Goal: Information Seeking & Learning: Compare options

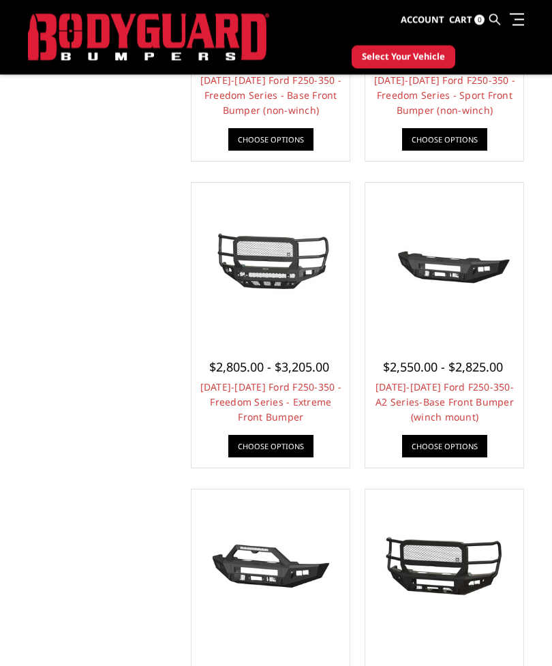
scroll to position [921, 0]
click at [454, 447] on link "Choose Options" at bounding box center [444, 446] width 85 height 22
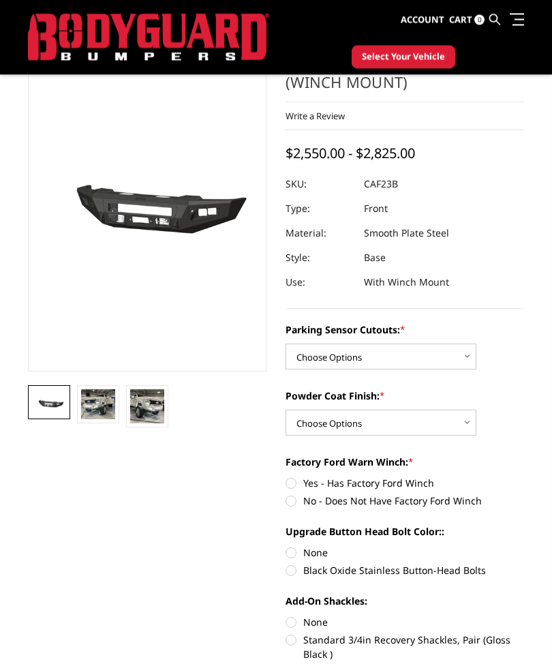
scroll to position [85, 0]
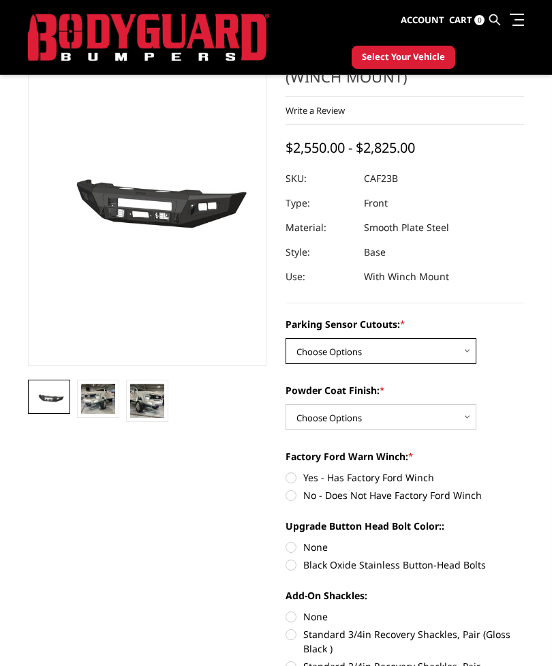
click at [472, 358] on select "Choose Options No-Without Parking Sensor Cutouts Yes-With Parking Sensor Cutouts" at bounding box center [381, 351] width 191 height 26
select select "2399"
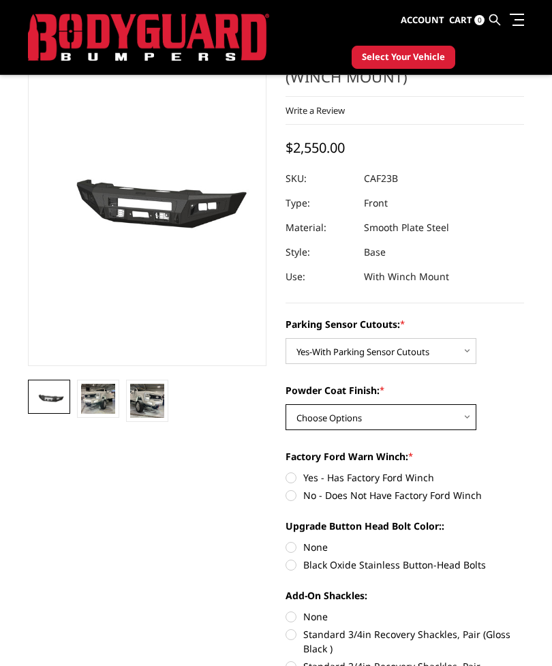
click at [470, 417] on select "Choose Options Bare Metal Textured Black Powder Coat" at bounding box center [381, 417] width 191 height 26
select select "2401"
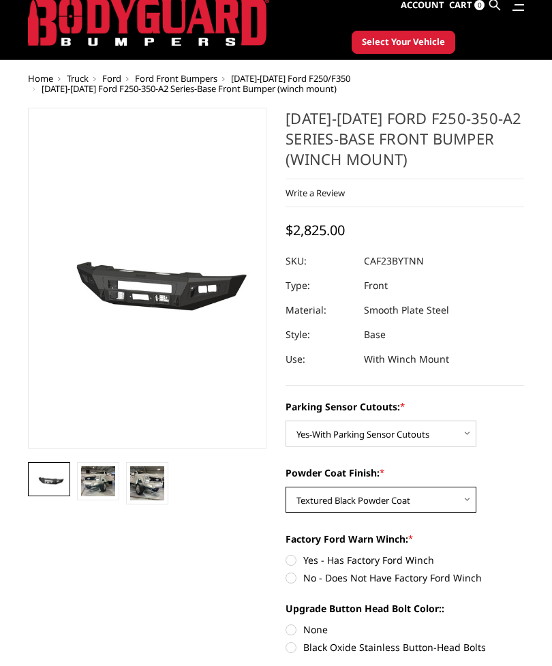
scroll to position [40, 0]
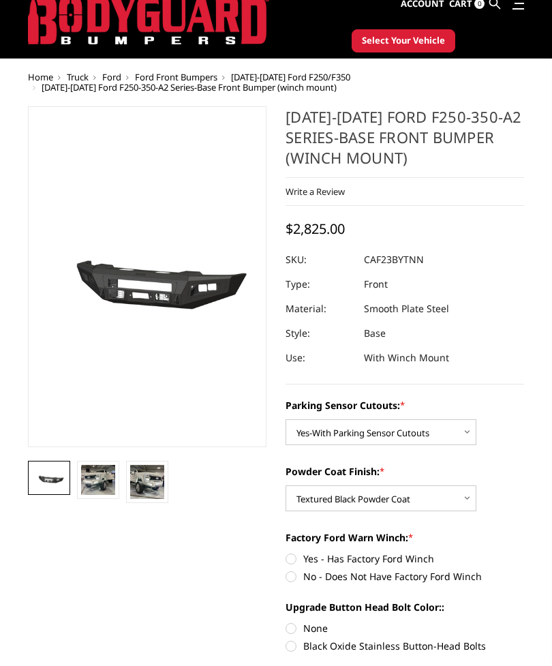
click at [155, 482] on img at bounding box center [147, 482] width 34 height 34
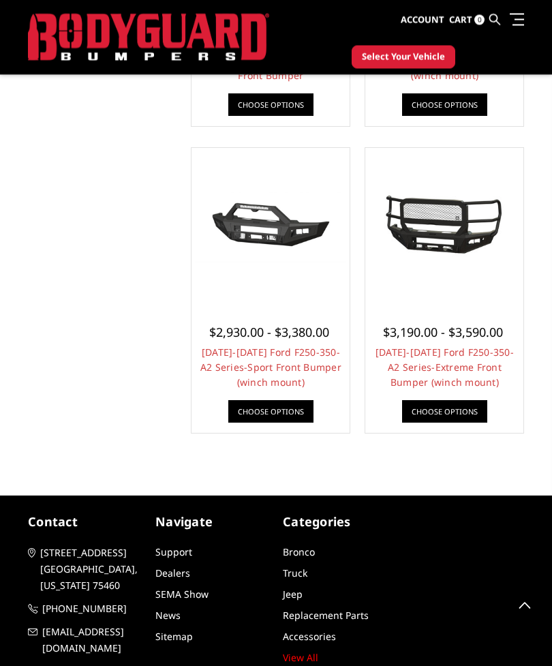
scroll to position [1264, 0]
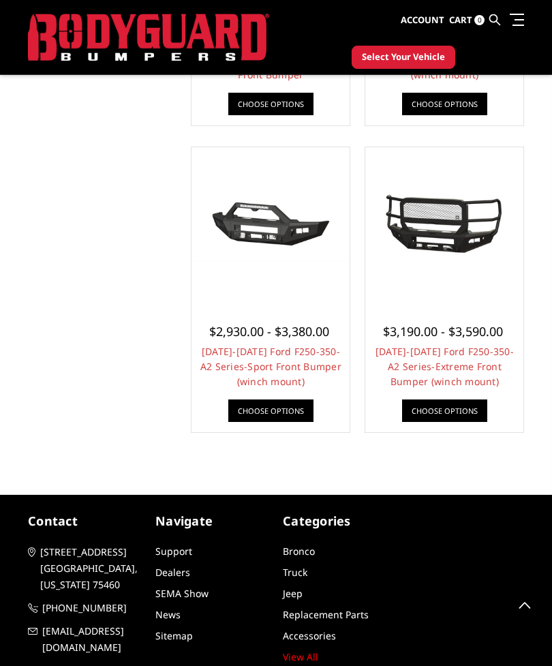
click at [457, 245] on img at bounding box center [444, 227] width 151 height 70
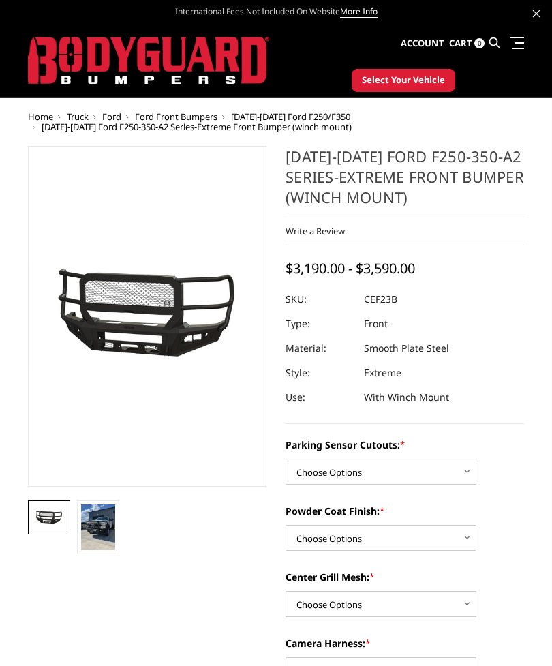
click at [108, 524] on img at bounding box center [98, 527] width 34 height 46
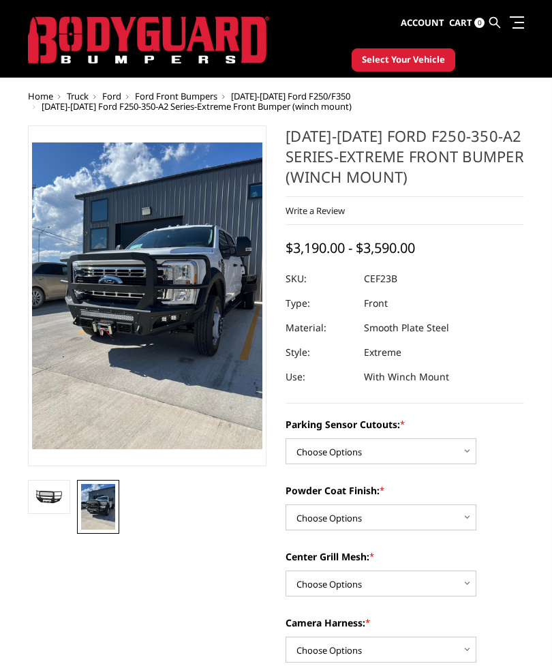
scroll to position [22, 0]
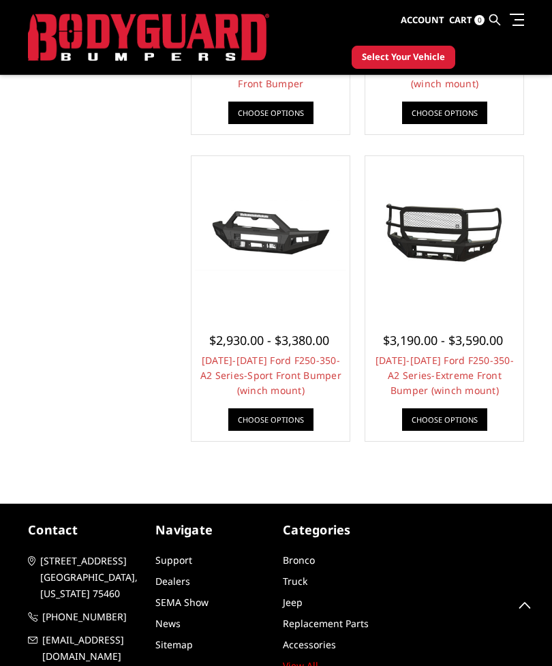
scroll to position [1256, 0]
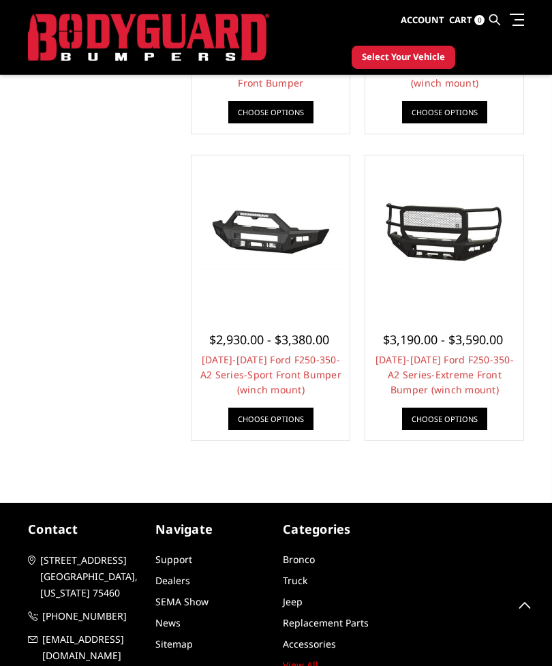
click at [296, 233] on img at bounding box center [270, 234] width 151 height 71
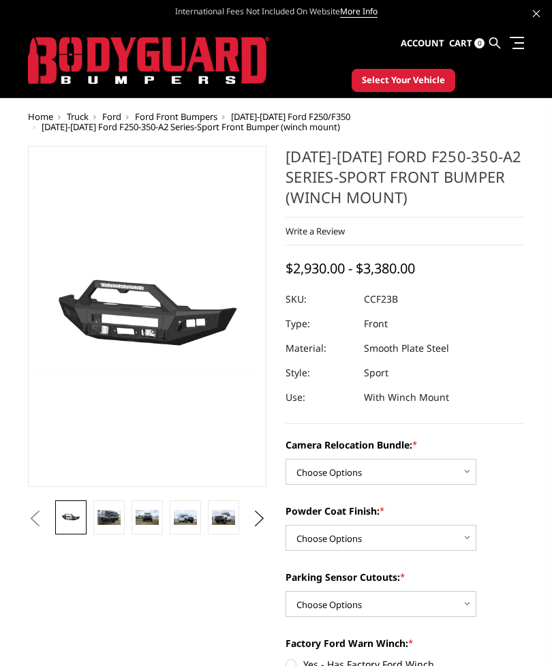
click at [114, 522] on img at bounding box center [108, 518] width 23 height 16
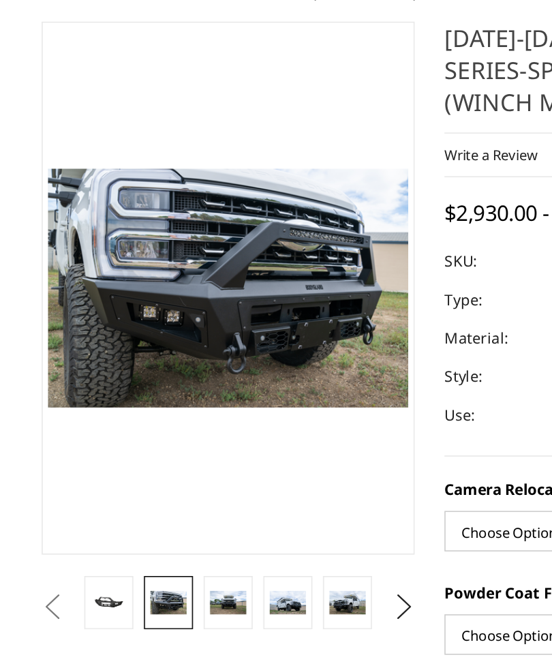
click at [150, 474] on img at bounding box center [147, 482] width 23 height 16
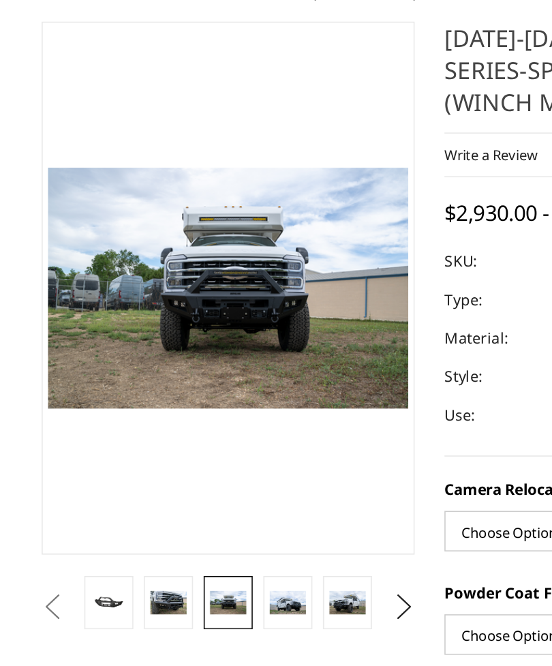
click at [187, 474] on img at bounding box center [185, 482] width 23 height 16
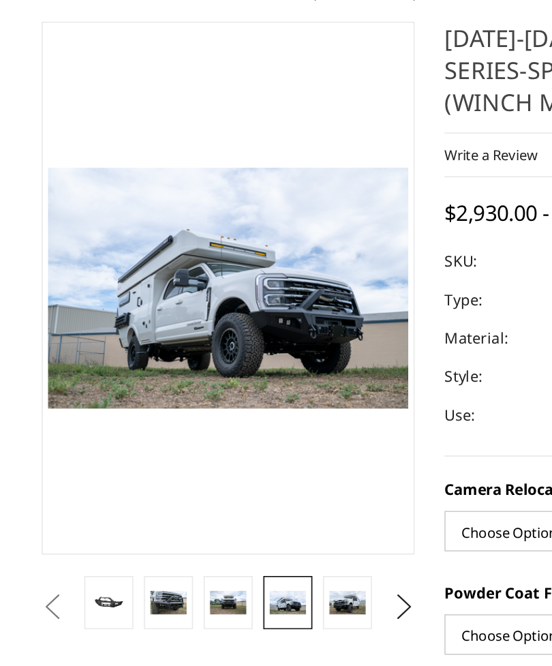
click at [228, 474] on img at bounding box center [223, 482] width 23 height 16
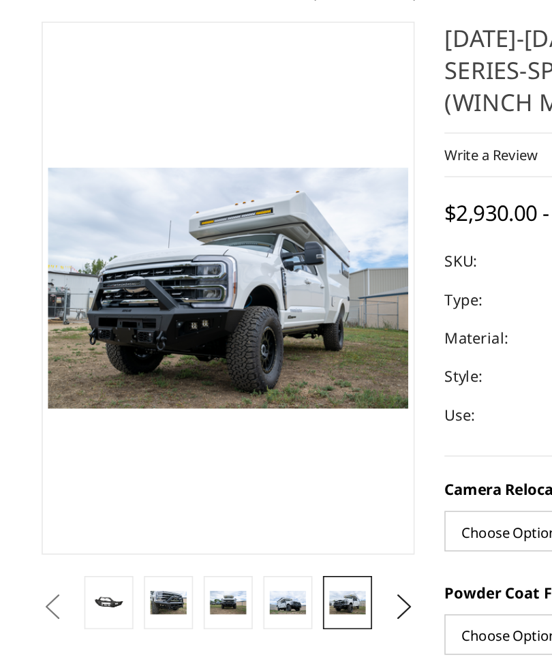
click at [228, 474] on img at bounding box center [223, 482] width 23 height 16
click at [230, 474] on img at bounding box center [223, 482] width 23 height 16
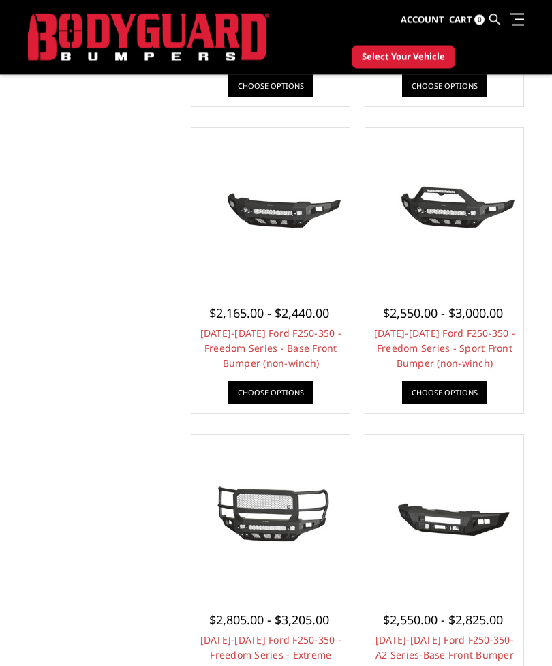
scroll to position [669, 0]
click at [467, 212] on img at bounding box center [444, 207] width 151 height 71
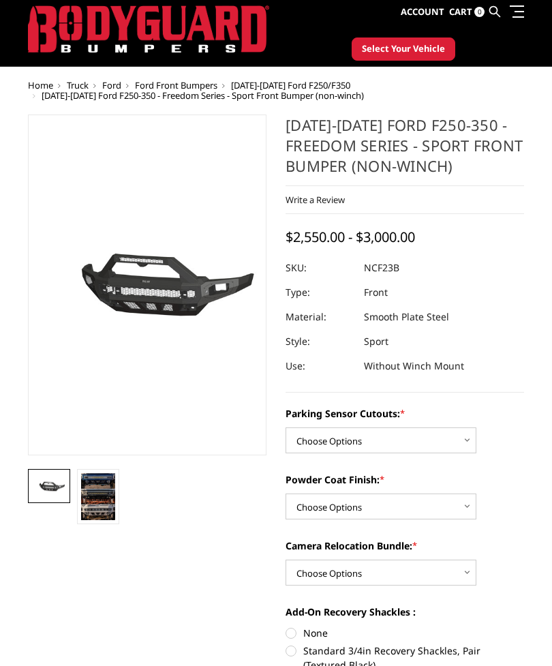
scroll to position [33, 0]
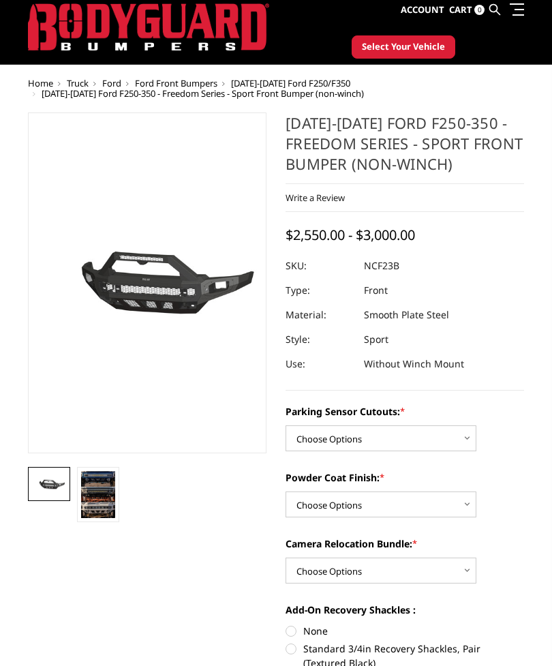
click at [107, 498] on img at bounding box center [98, 494] width 34 height 47
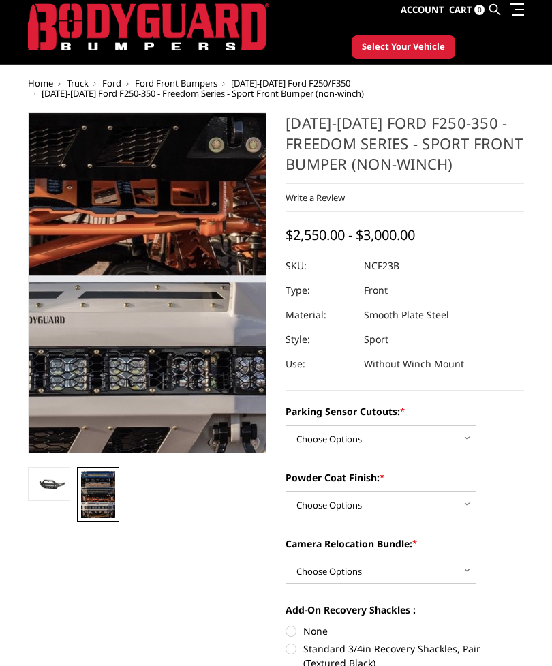
click at [209, 380] on img at bounding box center [45, 131] width 634 height 873
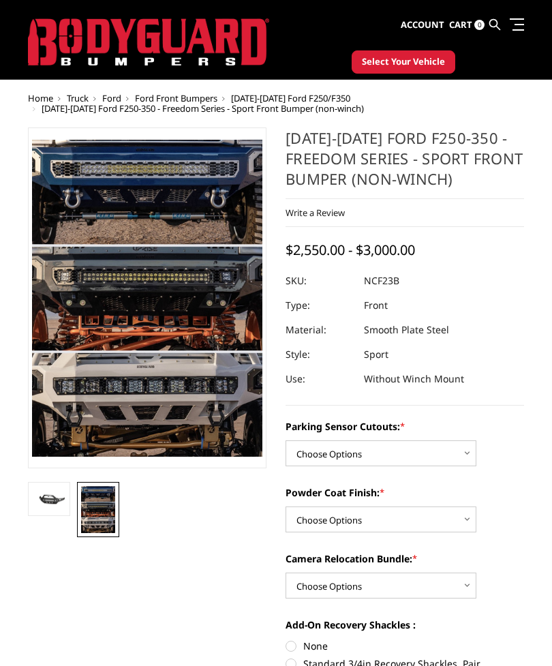
scroll to position [0, 0]
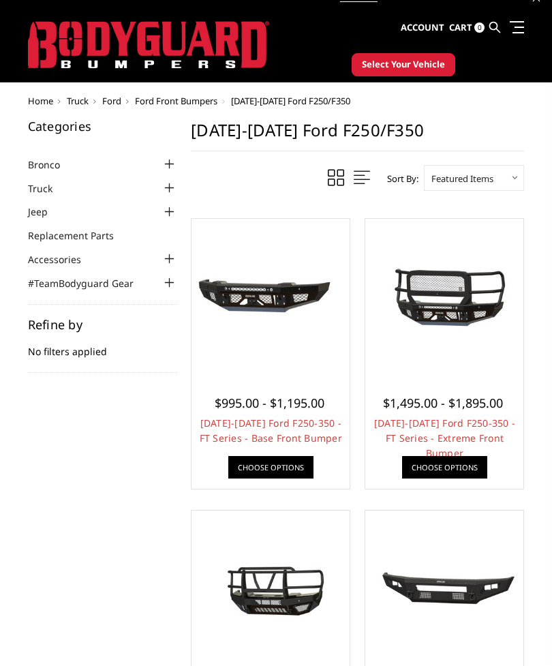
scroll to position [16, 0]
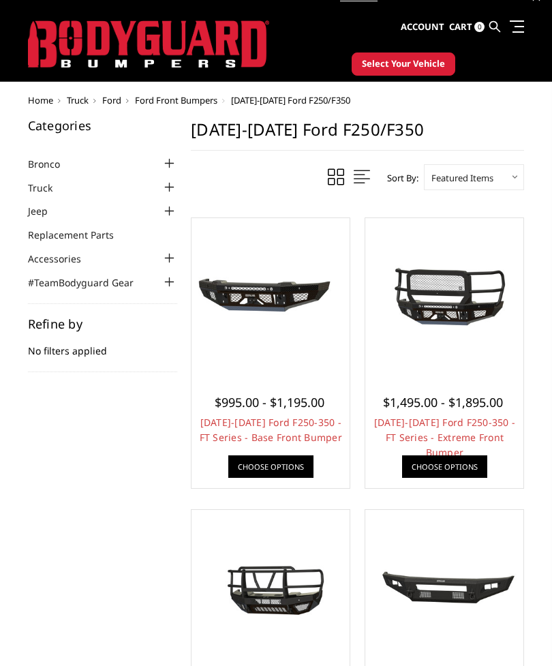
click at [293, 306] on img at bounding box center [270, 297] width 151 height 71
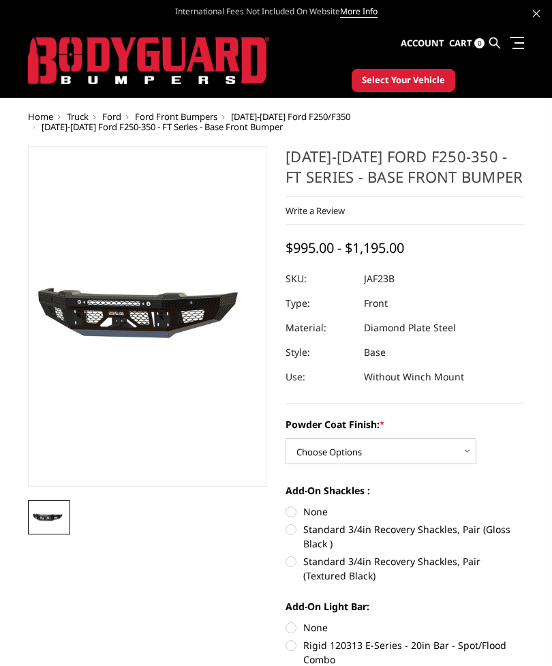
click at [52, 517] on img at bounding box center [49, 518] width 34 height 16
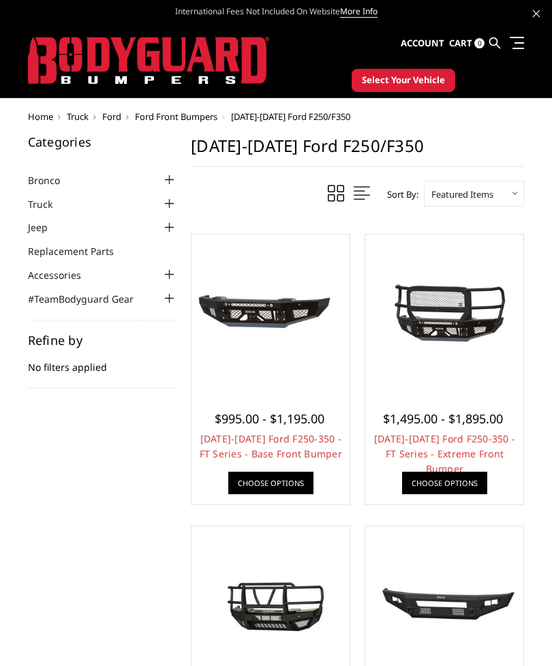
scroll to position [16, 0]
